Goal: Manage account settings

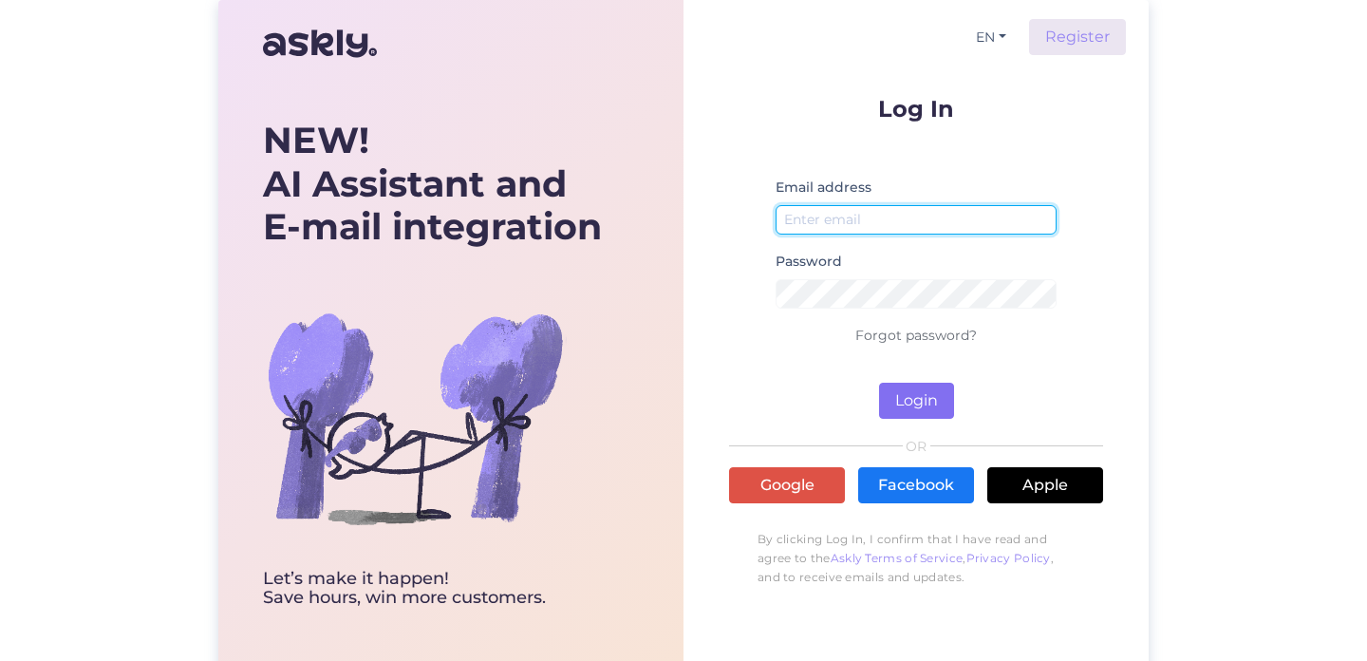
type input "[PERSON_NAME][EMAIL_ADDRESS][DOMAIN_NAME]"
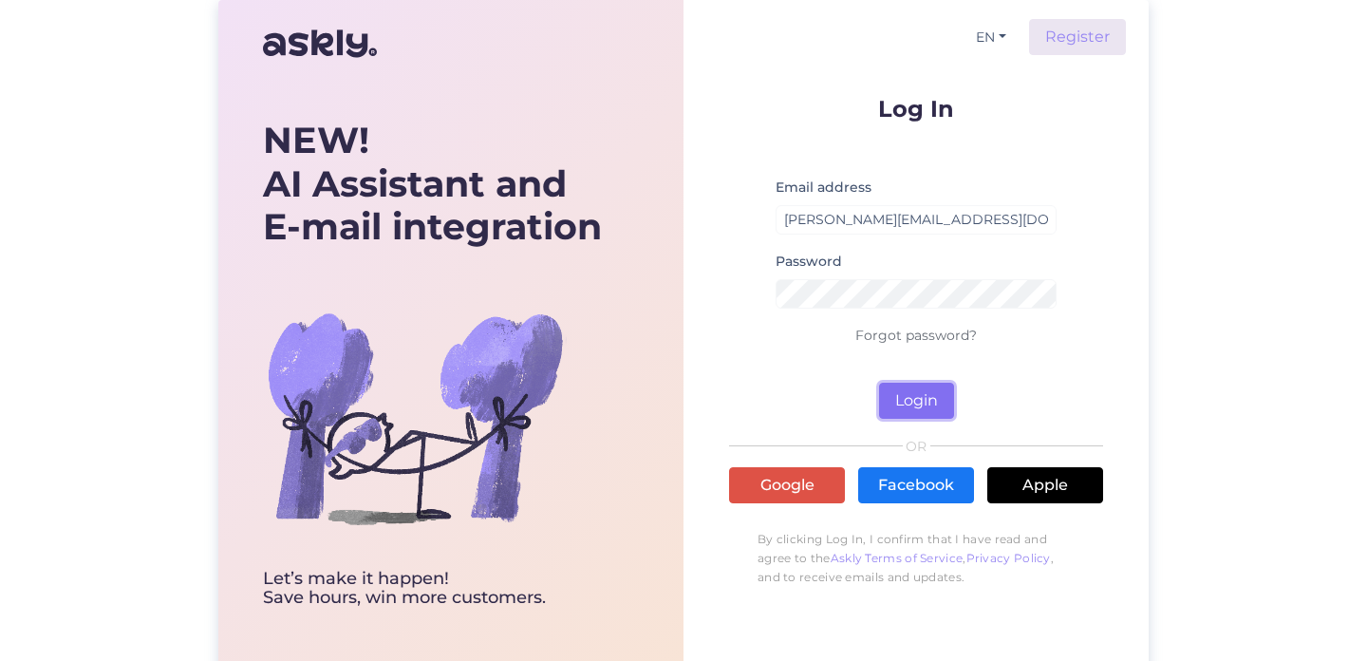
click at [917, 395] on button "Login" at bounding box center [916, 401] width 75 height 36
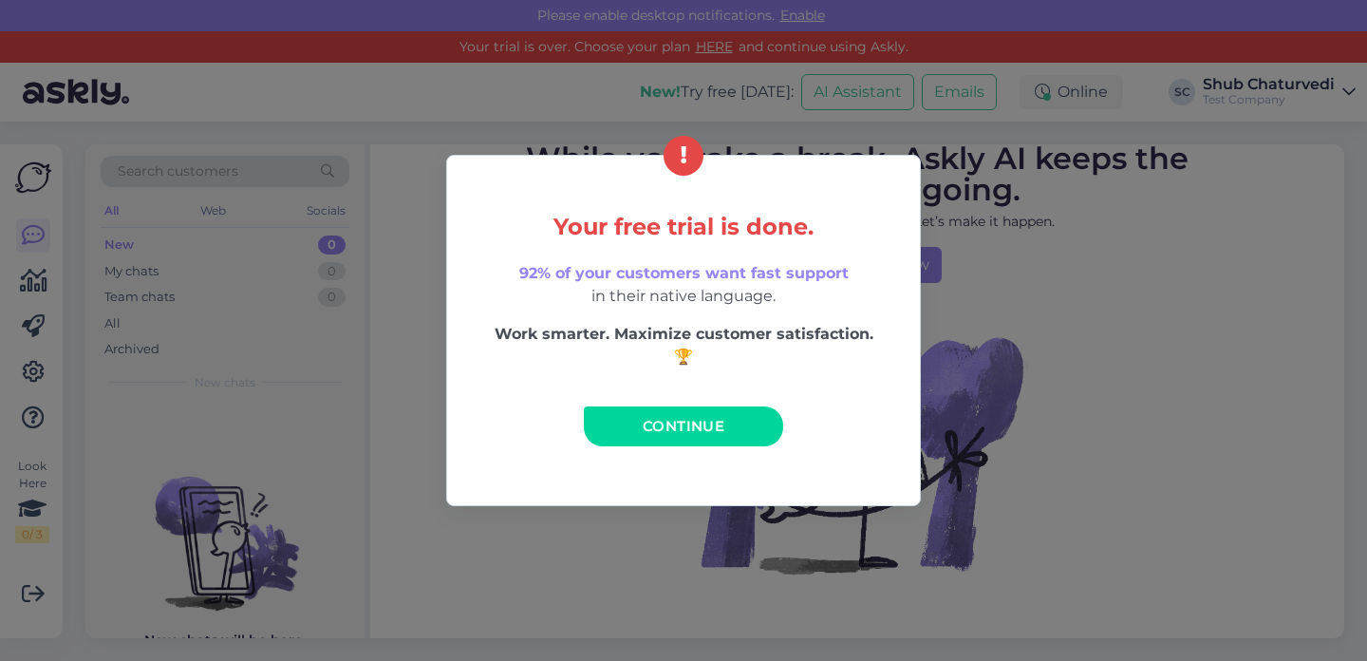
click at [697, 424] on span "Continue" at bounding box center [684, 426] width 82 height 18
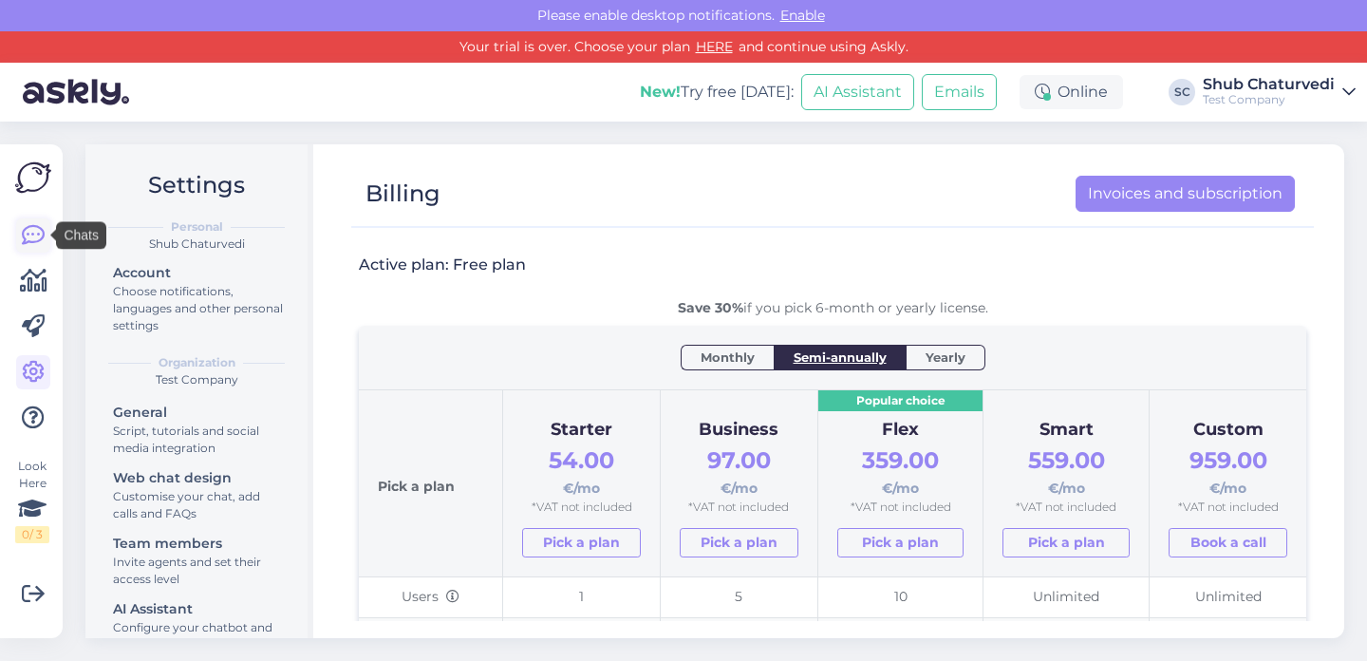
click at [32, 235] on icon at bounding box center [33, 235] width 23 height 23
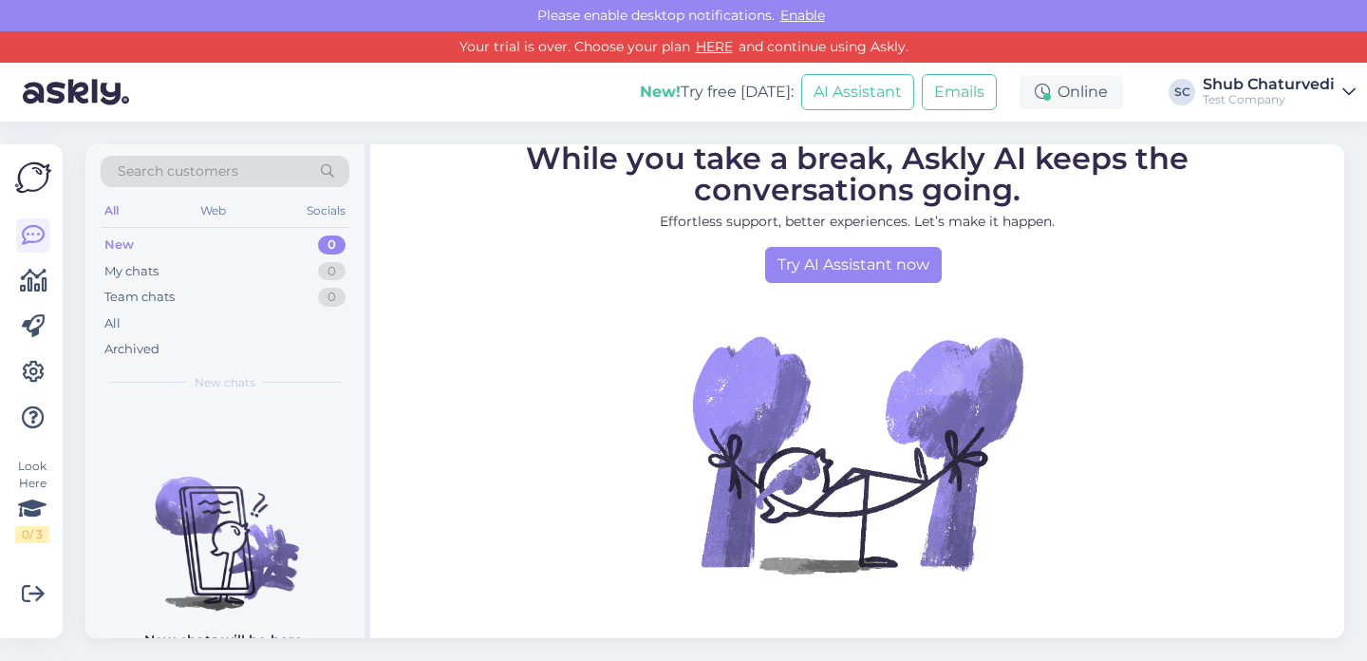
click at [32, 180] on img at bounding box center [33, 178] width 36 height 36
click at [711, 47] on link "HERE" at bounding box center [714, 46] width 48 height 17
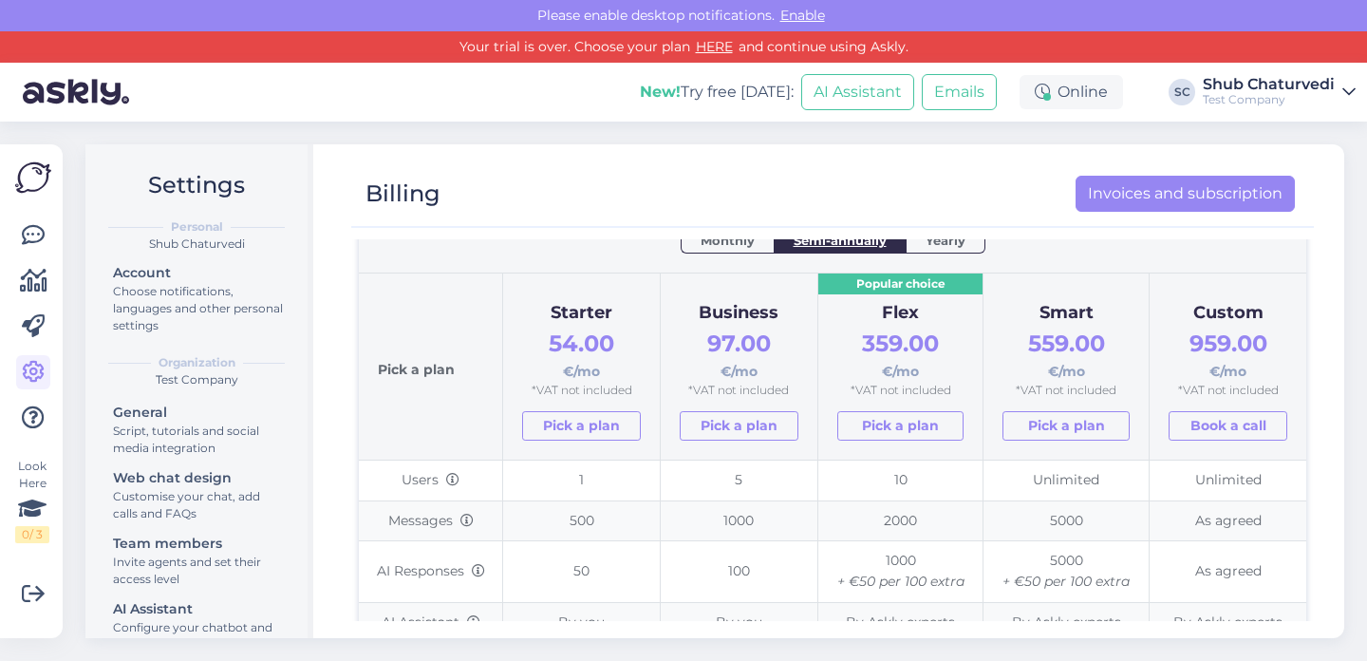
scroll to position [146, 0]
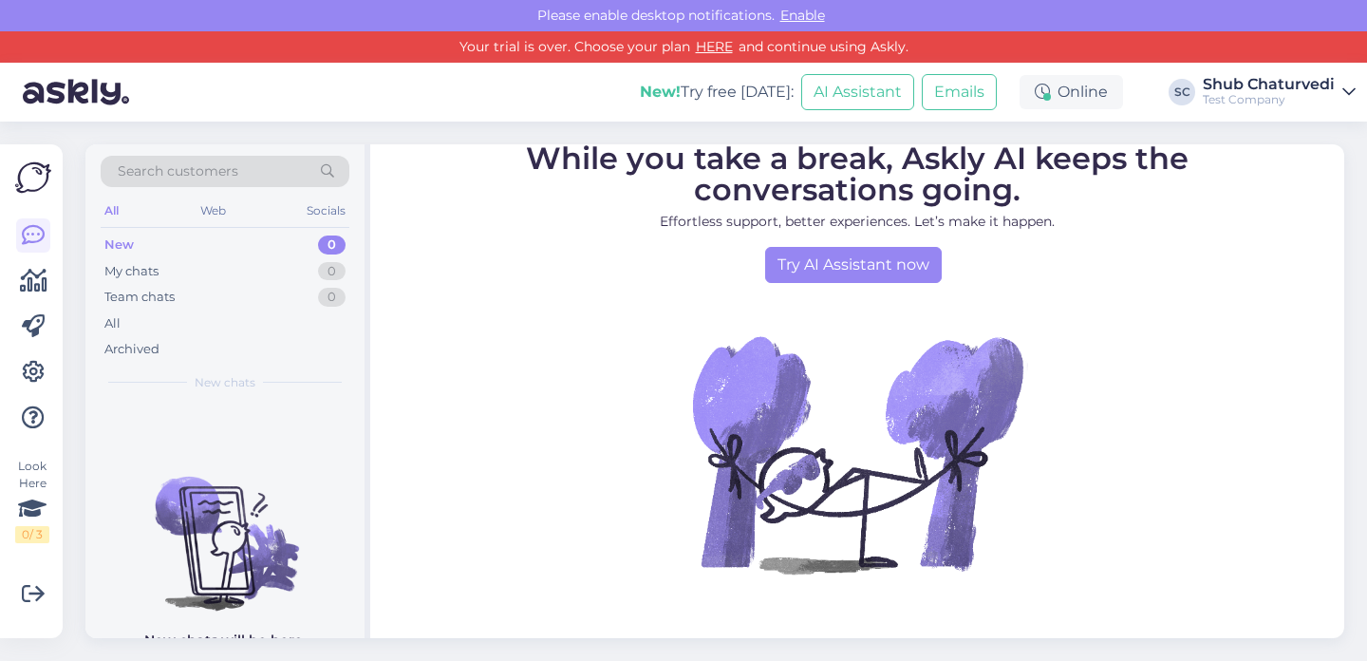
click at [1316, 93] on div "Test Company" at bounding box center [1269, 99] width 132 height 15
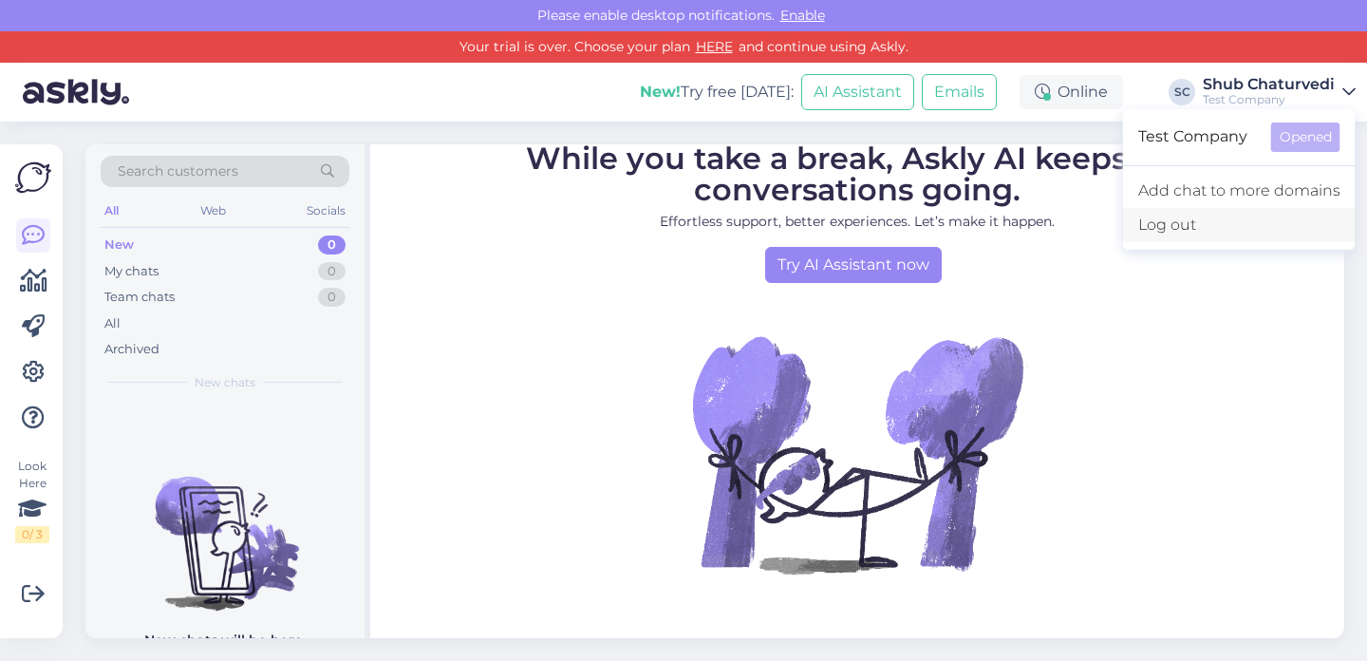
click at [1180, 227] on div "Log out" at bounding box center [1239, 225] width 233 height 34
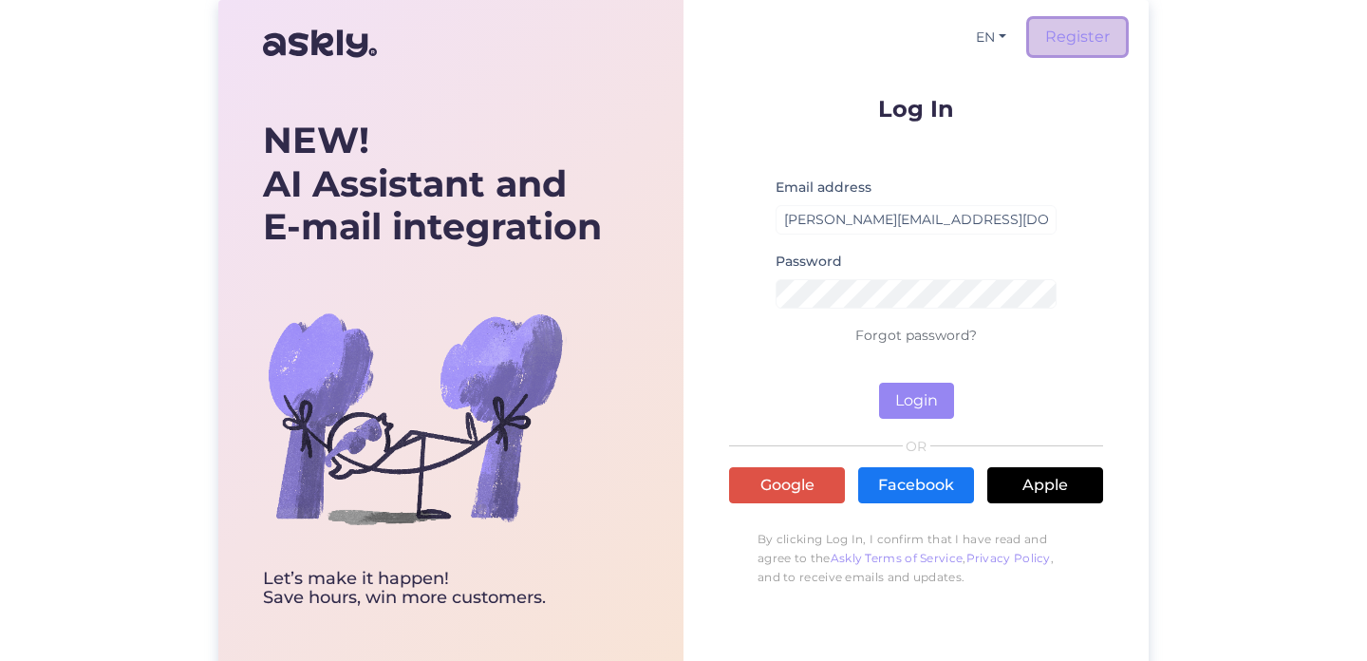
click at [1085, 35] on link "Register" at bounding box center [1077, 37] width 97 height 36
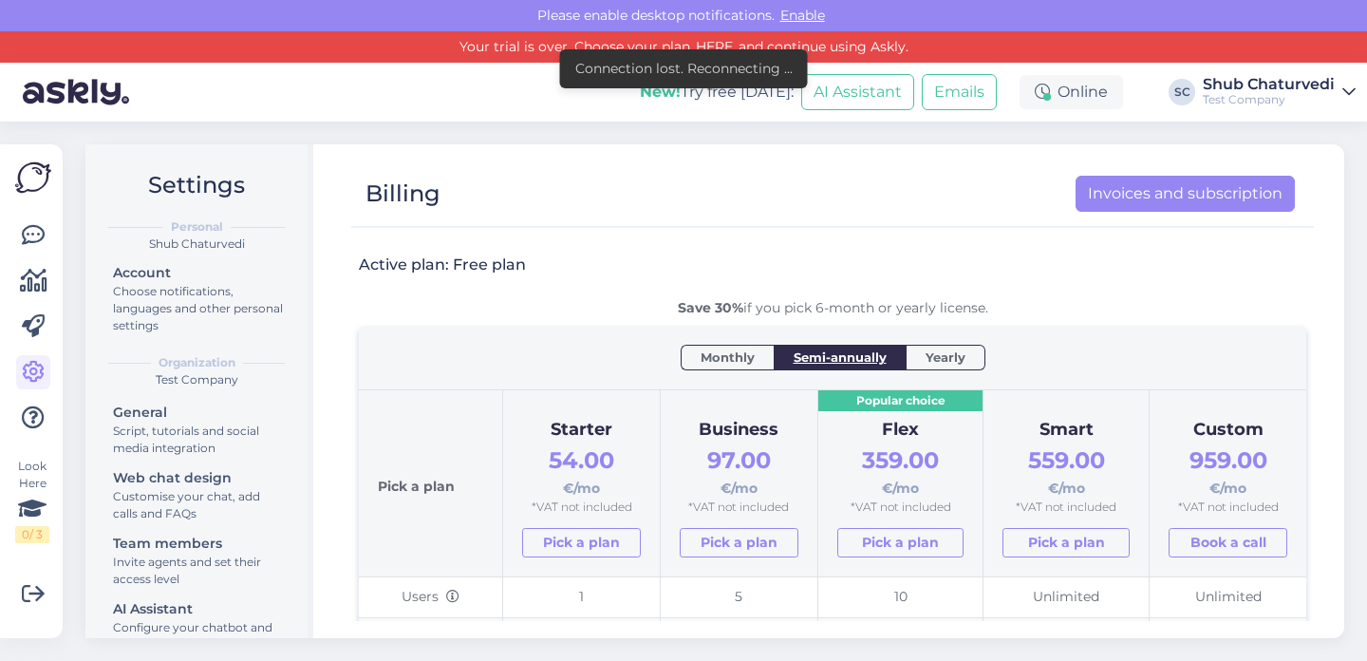
scroll to position [146, 0]
